Goal: Task Accomplishment & Management: Use online tool/utility

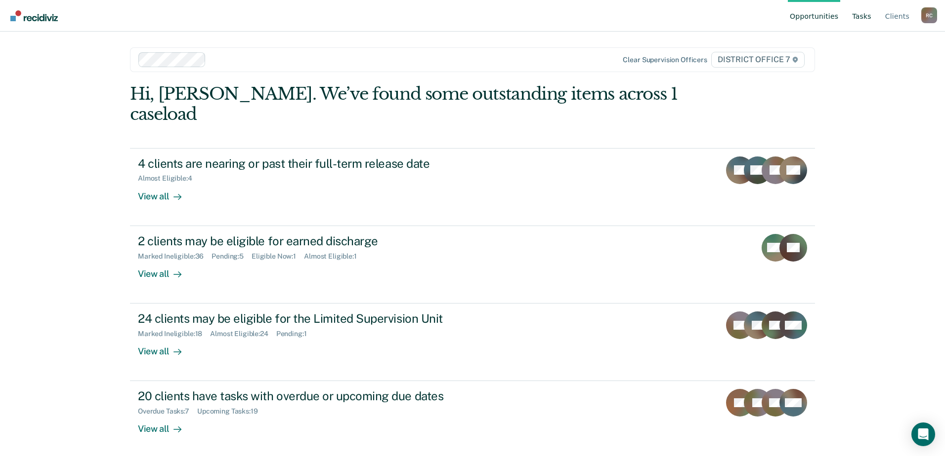
click at [866, 17] on link "Tasks" at bounding box center [861, 16] width 23 height 32
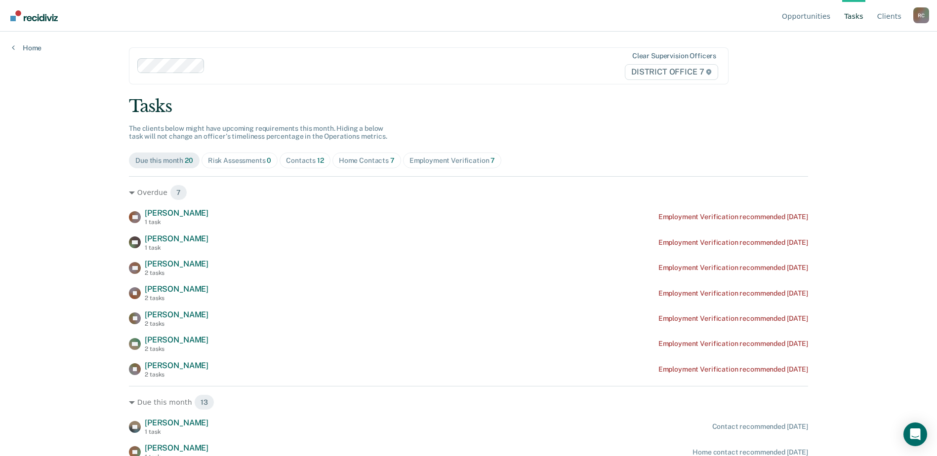
click at [366, 163] on div "Home Contacts 7" at bounding box center [367, 161] width 56 height 8
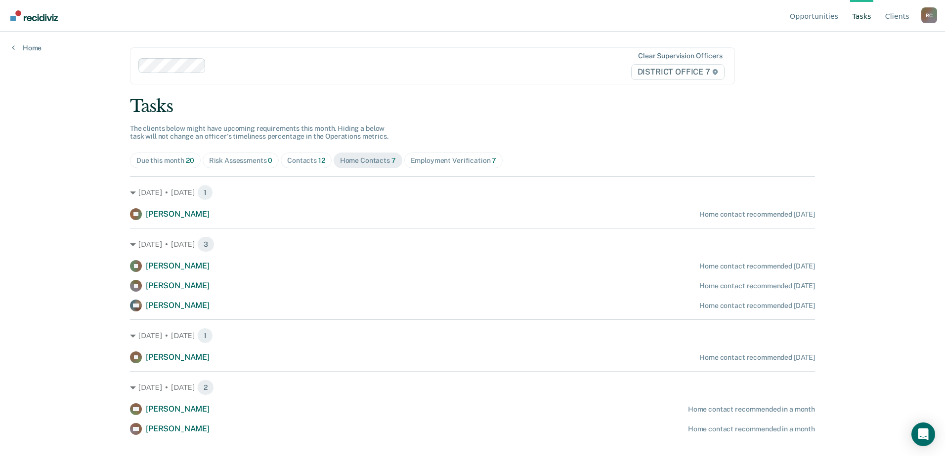
click at [328, 163] on span "Contacts 12" at bounding box center [306, 161] width 51 height 16
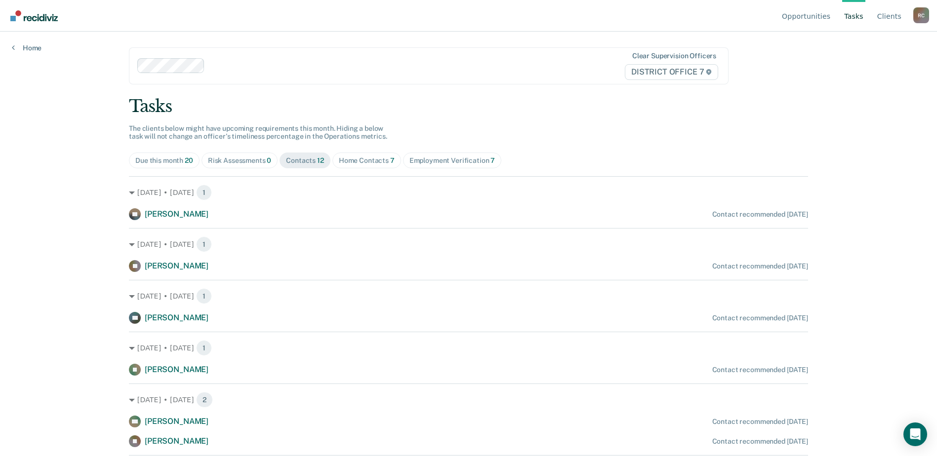
click at [349, 158] on div "Home Contacts 7" at bounding box center [367, 161] width 56 height 8
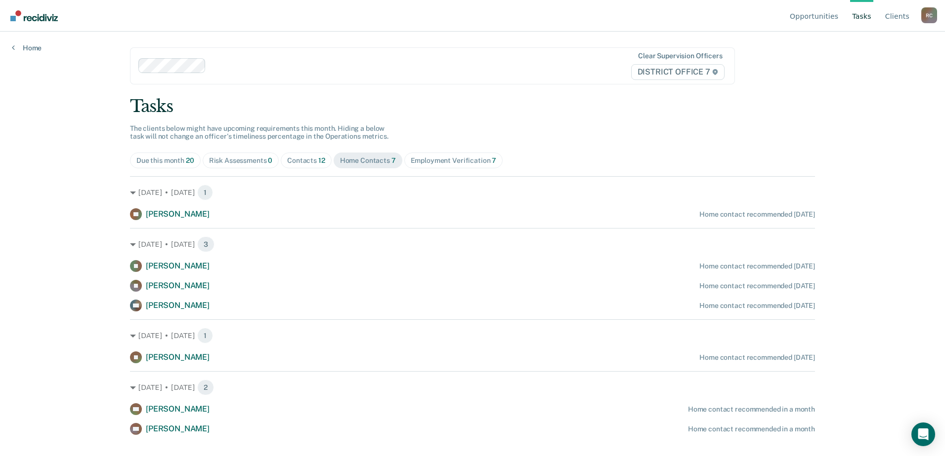
click at [324, 160] on span "Contacts 12" at bounding box center [306, 161] width 51 height 16
